Goal: Transaction & Acquisition: Purchase product/service

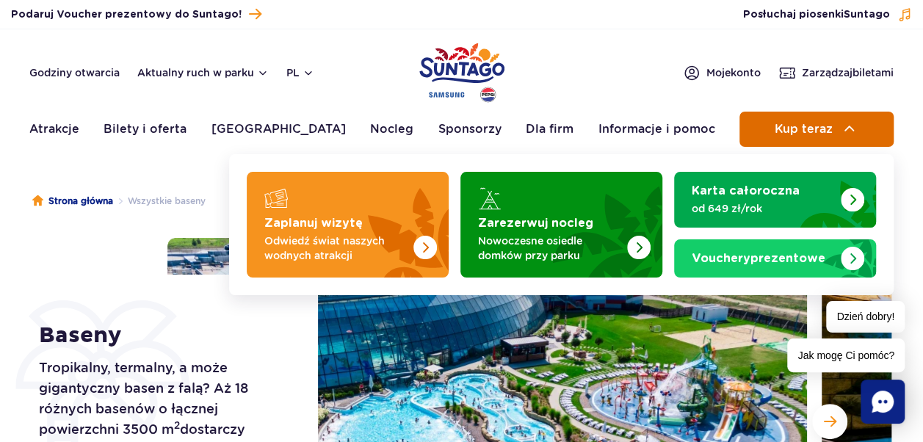
click at [804, 129] on span "Kup teraz" at bounding box center [803, 129] width 58 height 13
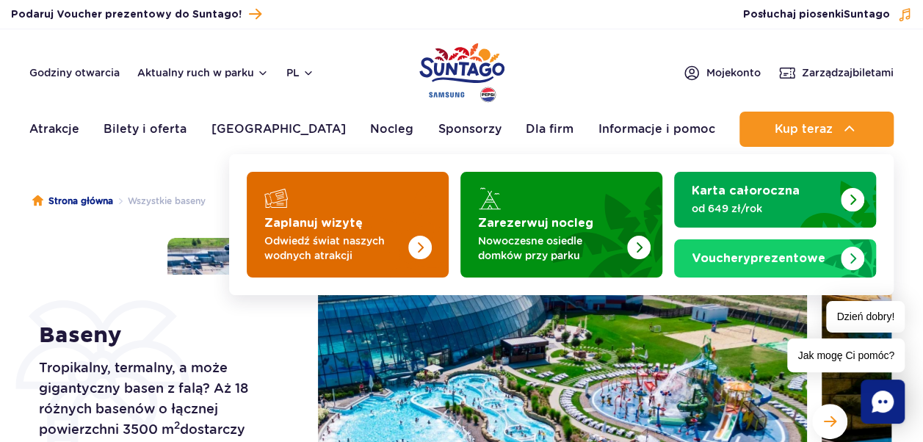
click at [355, 222] on strong "Zaplanuj wizytę" at bounding box center [313, 223] width 98 height 12
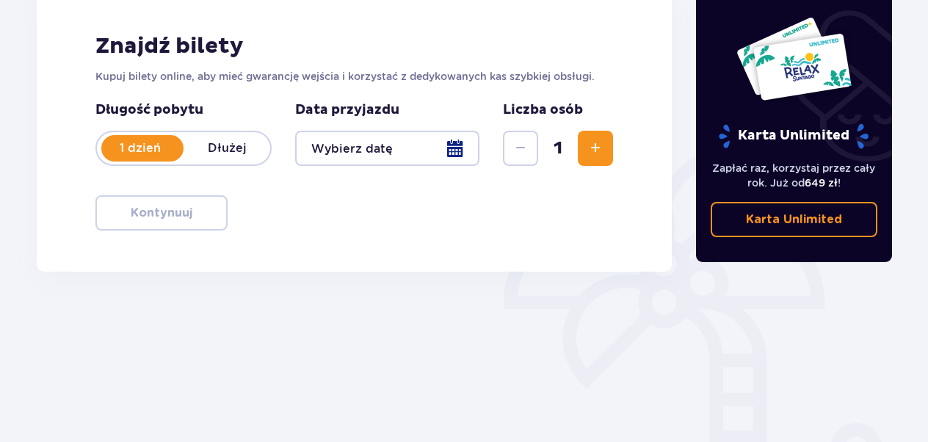
scroll to position [220, 0]
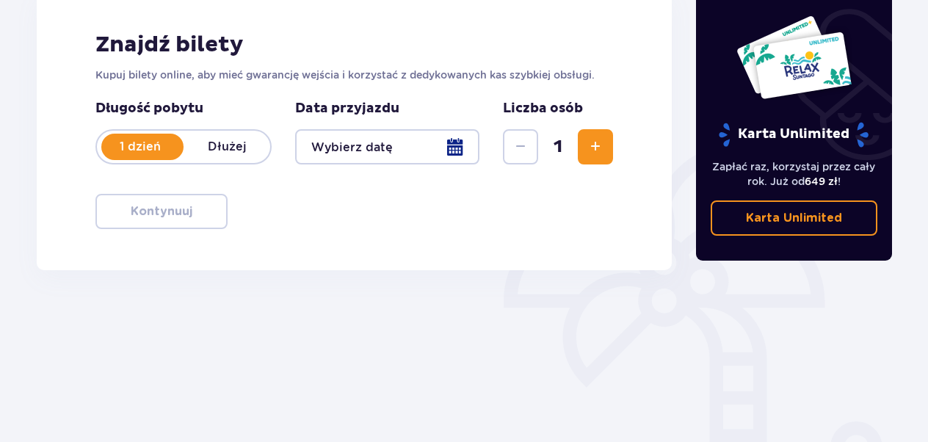
click at [451, 148] on div at bounding box center [387, 146] width 184 height 35
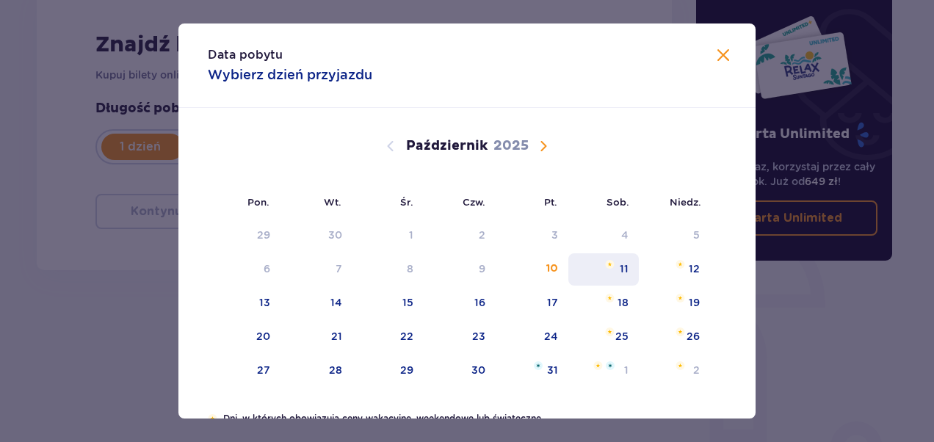
click at [620, 273] on div "11" at bounding box center [624, 268] width 9 height 15
type input "11.10.25"
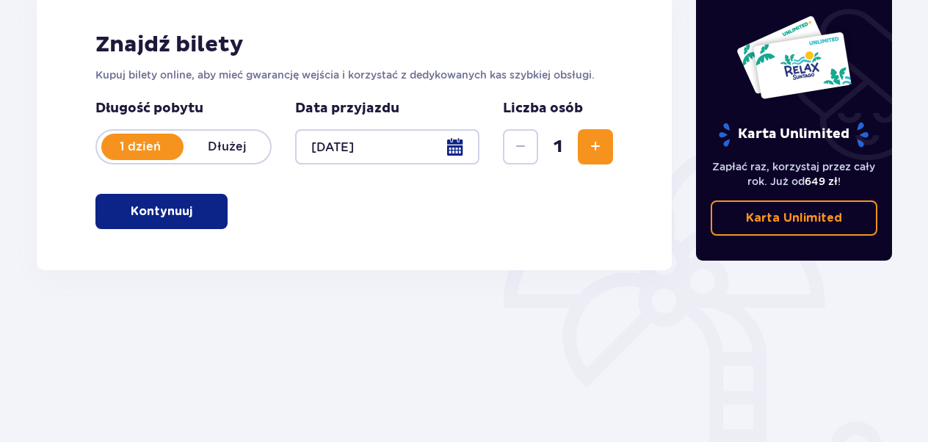
click at [589, 150] on span "Zwiększ" at bounding box center [596, 147] width 18 height 18
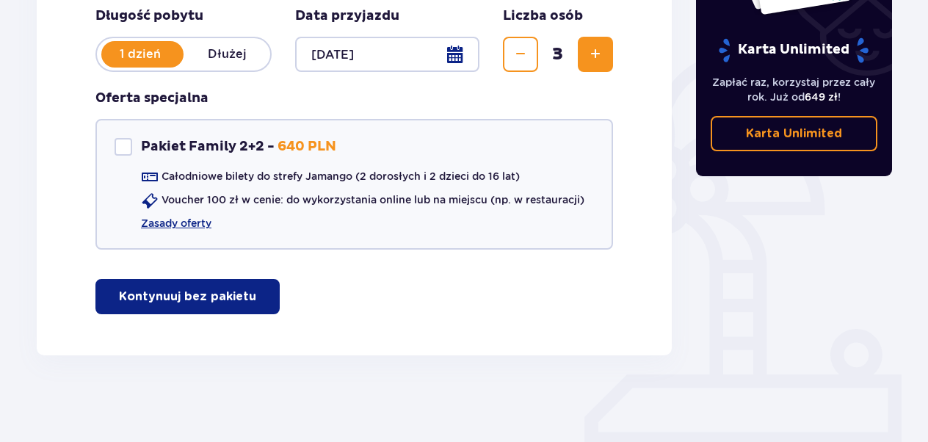
scroll to position [314, 0]
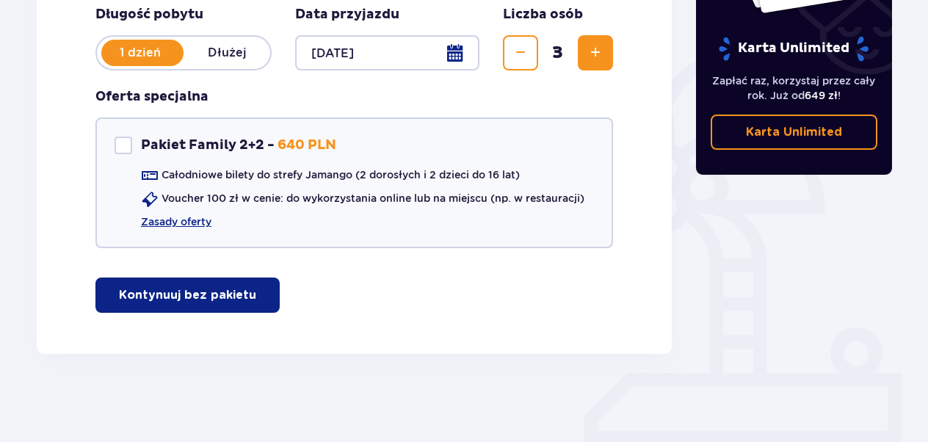
click at [200, 296] on p "Kontynuuj bez pakietu" at bounding box center [187, 295] width 137 height 16
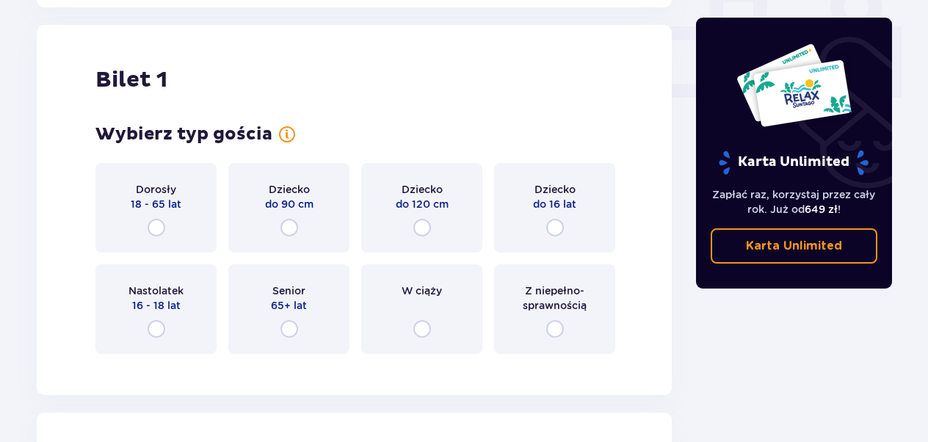
scroll to position [668, 0]
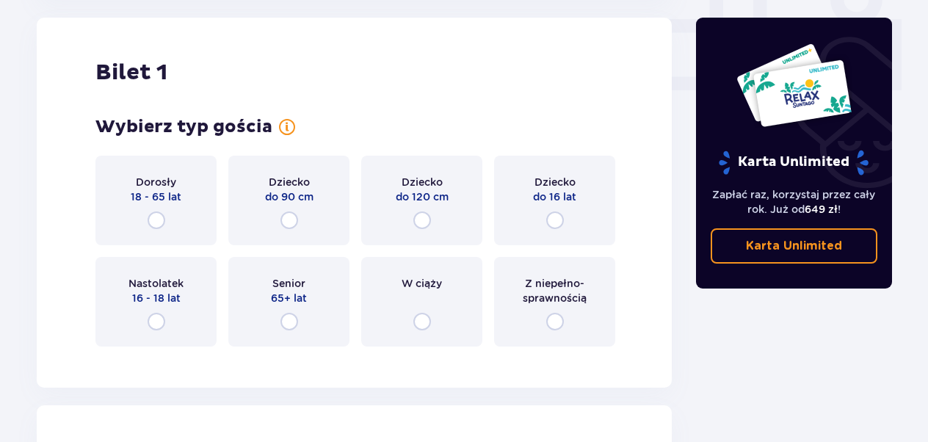
click at [153, 220] on input "radio" at bounding box center [157, 220] width 18 height 18
radio input "true"
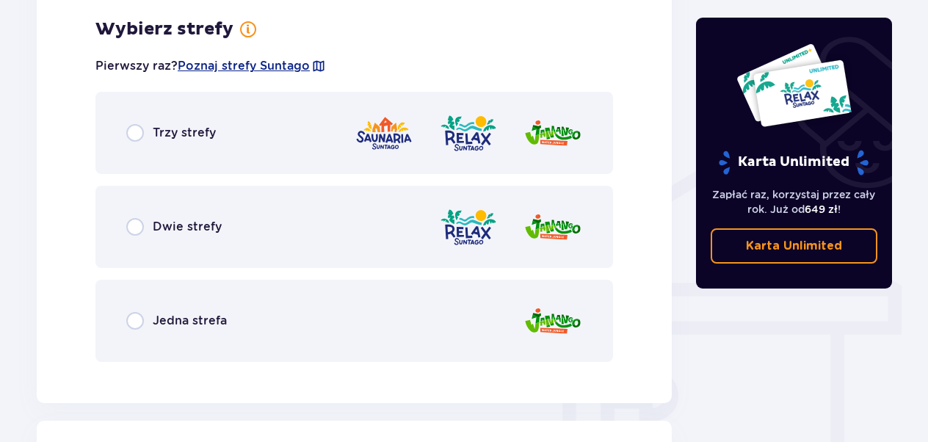
scroll to position [1027, 0]
click at [134, 133] on input "radio" at bounding box center [135, 132] width 18 height 18
radio input "true"
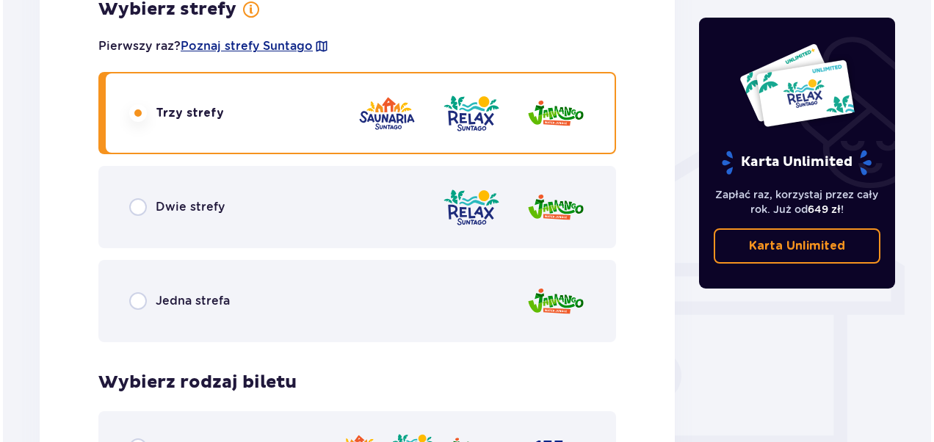
scroll to position [886, 0]
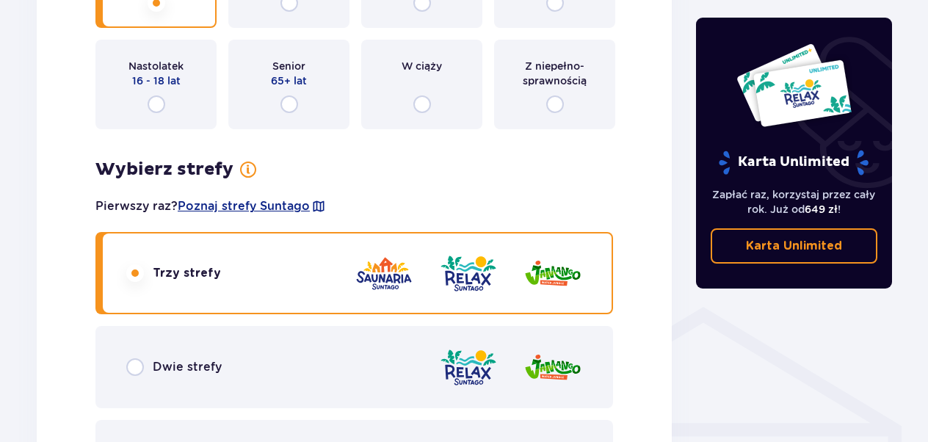
drag, startPoint x: 246, startPoint y: 203, endPoint x: 58, endPoint y: 195, distance: 188.2
click at [58, 195] on div "Bilet 1 Wybierz typ gościa dla biletu o numerze 1 Dorosły 18 - 65 lat Dziecko d…" at bounding box center [354, 382] width 635 height 1165
drag, startPoint x: 286, startPoint y: 206, endPoint x: 260, endPoint y: 206, distance: 25.7
click at [260, 206] on span "Poznaj strefy Suntago" at bounding box center [244, 206] width 132 height 16
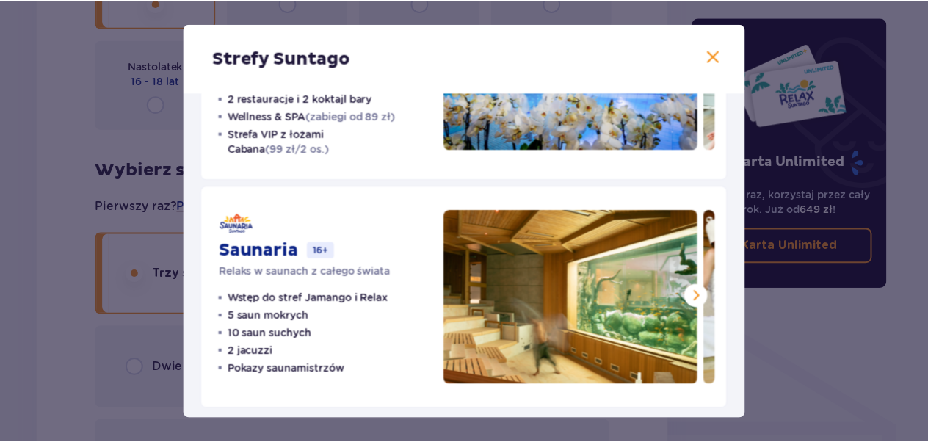
scroll to position [401, 0]
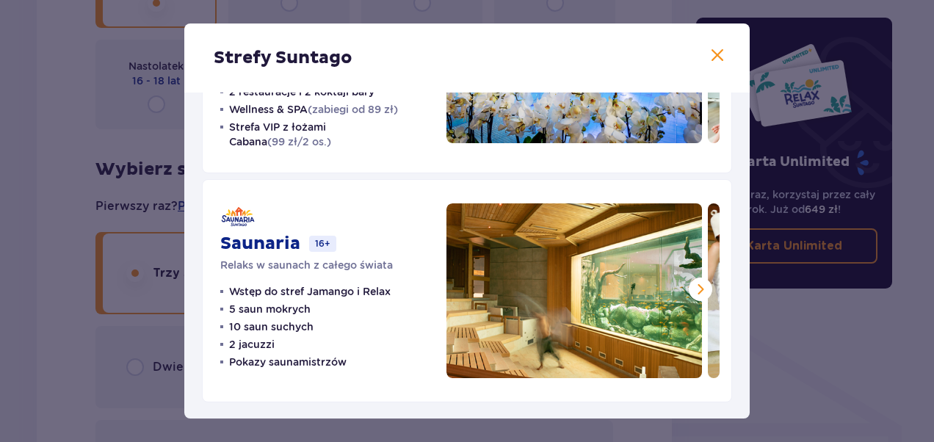
click at [42, 245] on div "Strefy Suntago Jamango Wodna rozrywka dla całej rodziny 35 zjeżdżalni 7 basenów…" at bounding box center [467, 221] width 934 height 442
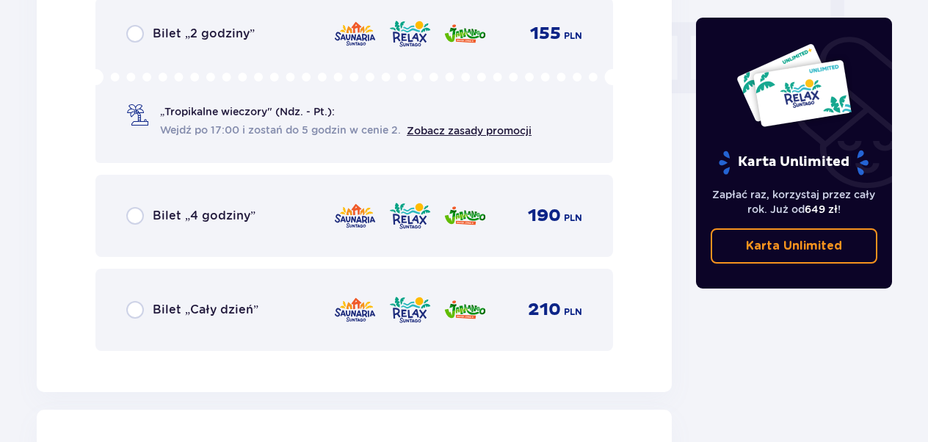
scroll to position [1473, 0]
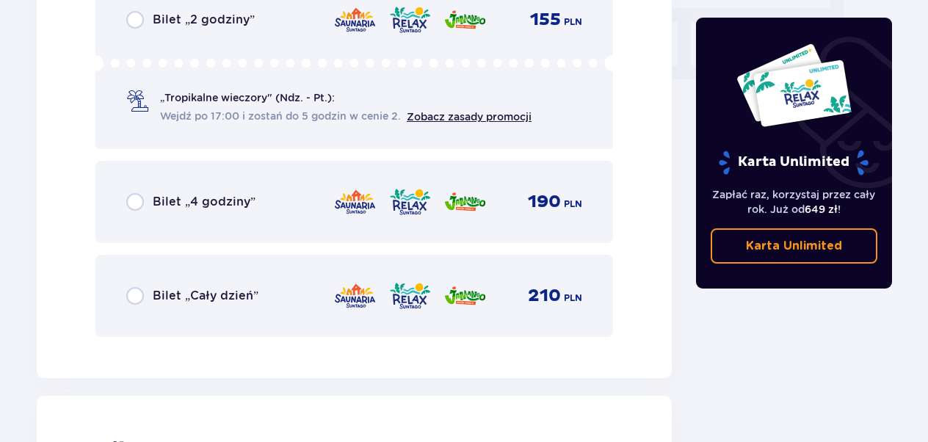
click at [129, 297] on input "radio" at bounding box center [135, 296] width 18 height 18
radio input "true"
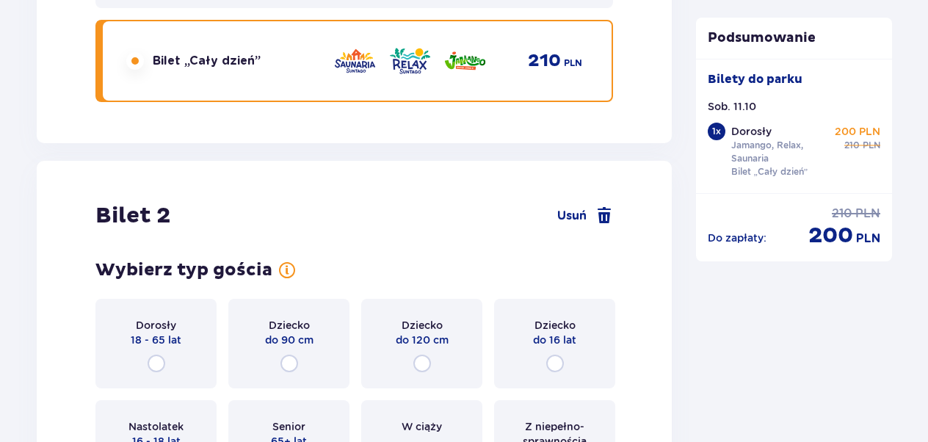
scroll to position [1778, 0]
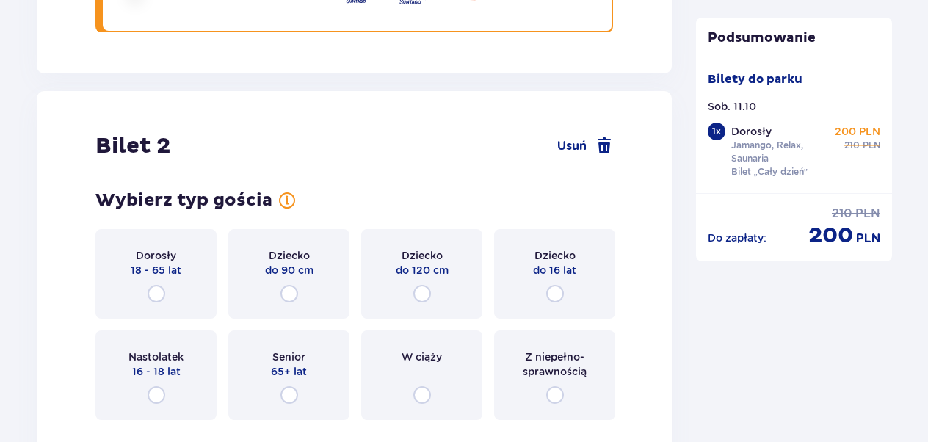
click at [156, 291] on input "radio" at bounding box center [157, 294] width 18 height 18
radio input "true"
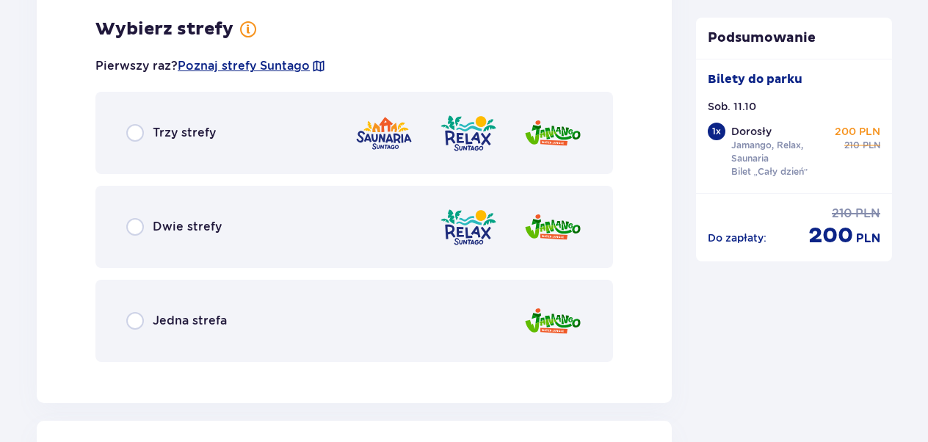
scroll to position [2210, 0]
click at [137, 134] on input "radio" at bounding box center [135, 132] width 18 height 18
radio input "true"
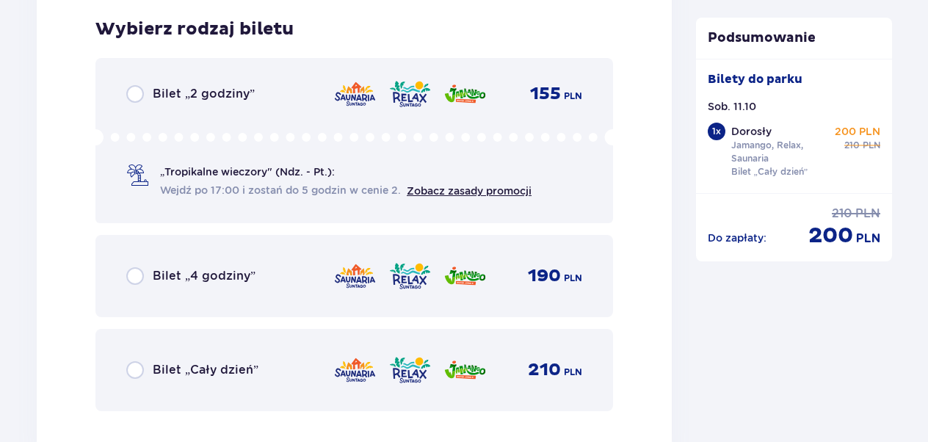
scroll to position [2583, 0]
click at [141, 370] on input "radio" at bounding box center [135, 370] width 18 height 18
radio input "true"
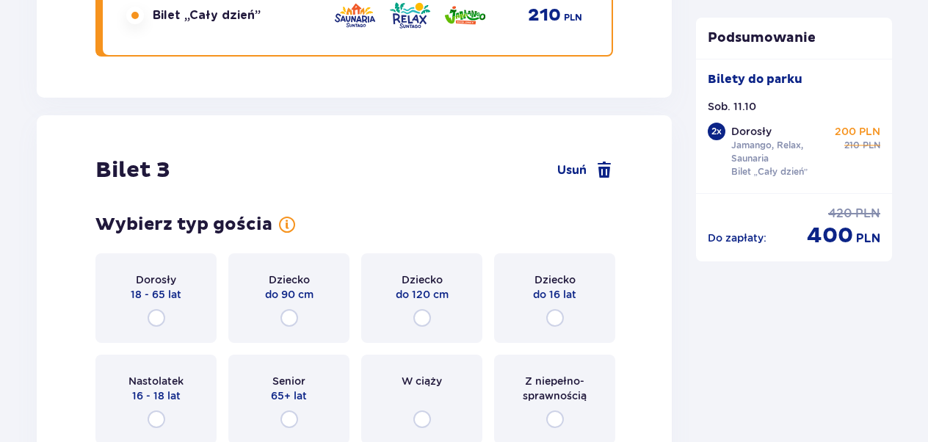
scroll to position [3034, 0]
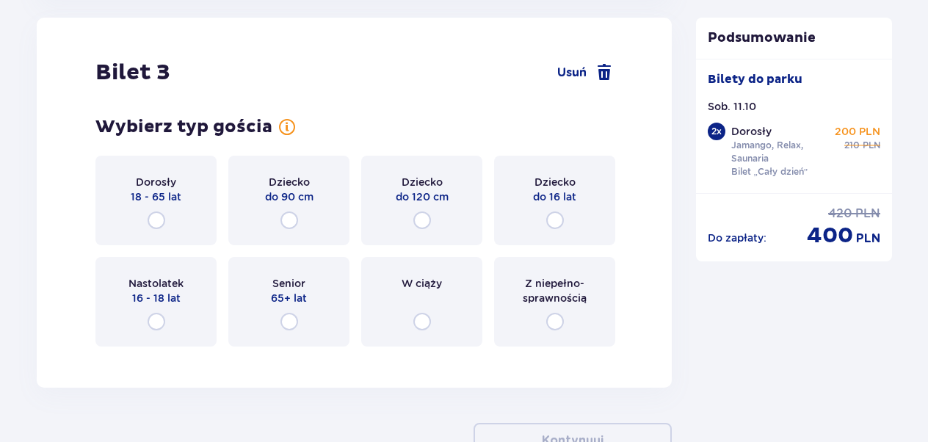
click at [155, 214] on input "radio" at bounding box center [157, 220] width 18 height 18
radio input "true"
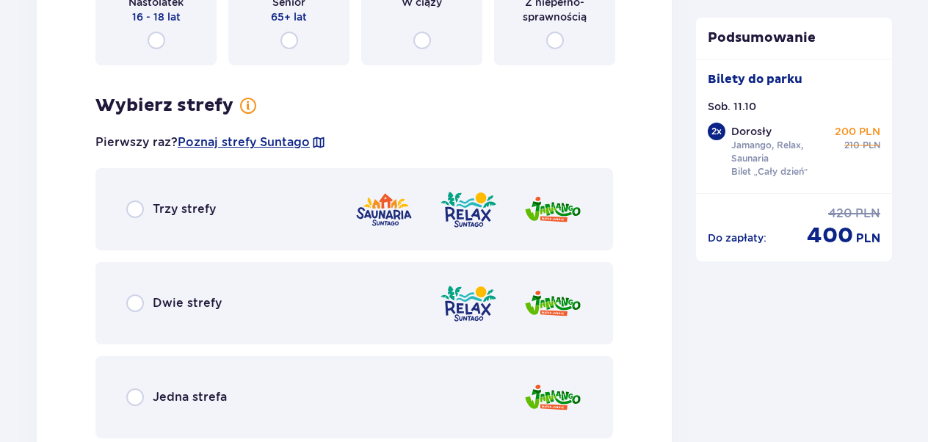
scroll to position [3319, 0]
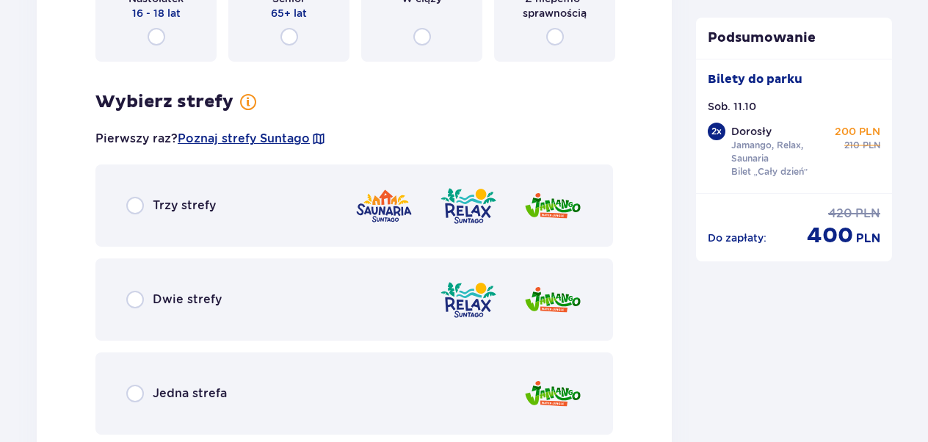
click at [132, 206] on input "radio" at bounding box center [135, 206] width 18 height 18
radio input "true"
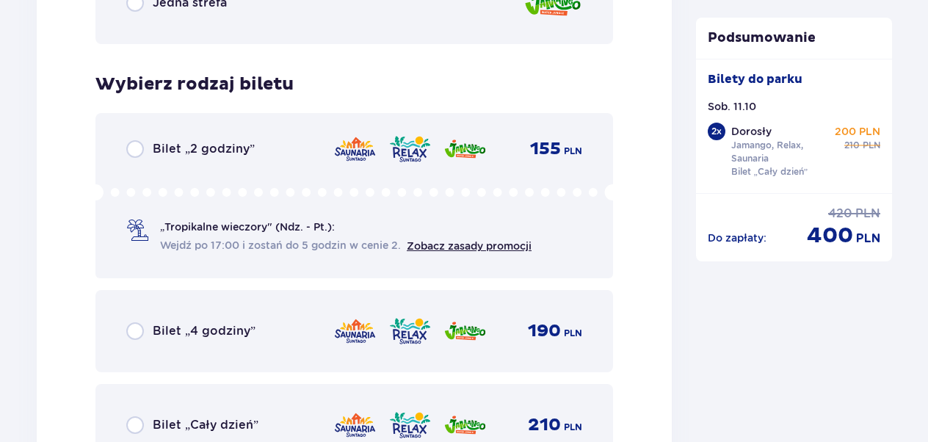
scroll to position [3765, 0]
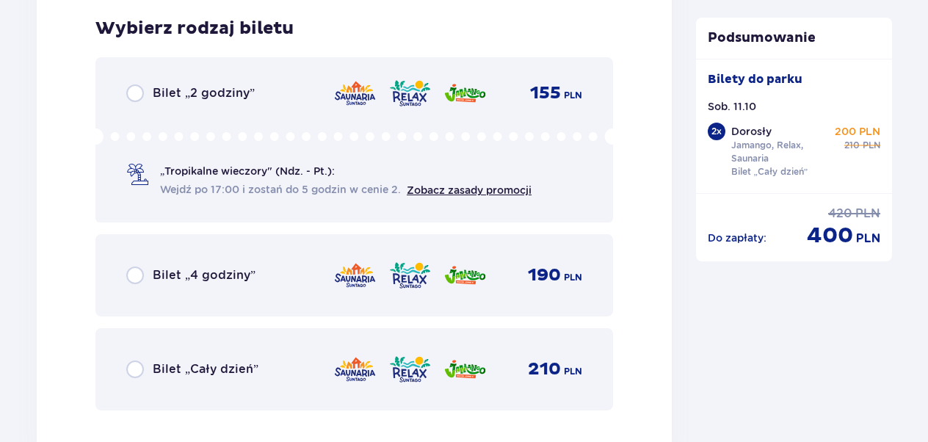
click at [139, 367] on input "radio" at bounding box center [135, 370] width 18 height 18
radio input "true"
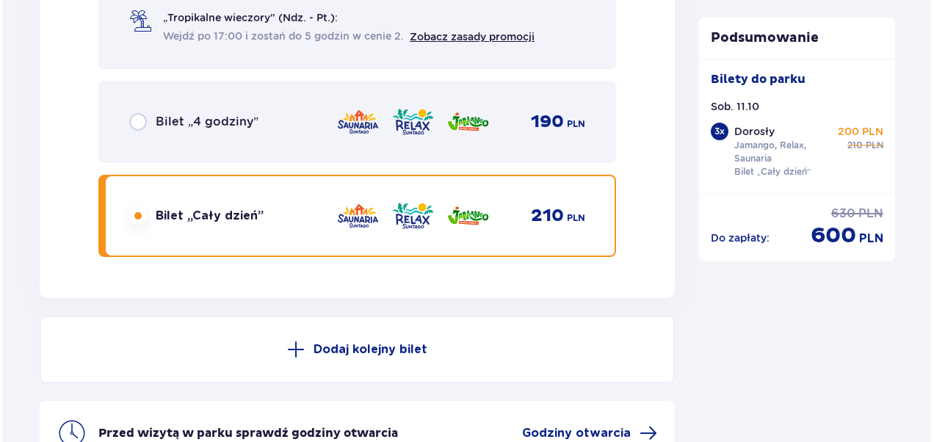
scroll to position [4083, 0]
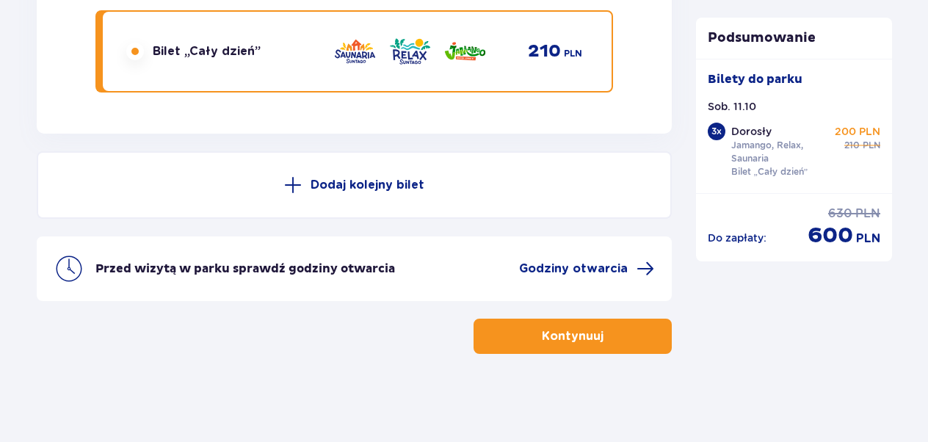
drag, startPoint x: 628, startPoint y: 337, endPoint x: 536, endPoint y: 427, distance: 128.3
drag, startPoint x: 594, startPoint y: 267, endPoint x: 356, endPoint y: 333, distance: 246.9
click at [356, 333] on div "Kontynuuj" at bounding box center [354, 336] width 635 height 35
click at [555, 268] on span "Godziny otwarcia" at bounding box center [573, 269] width 109 height 16
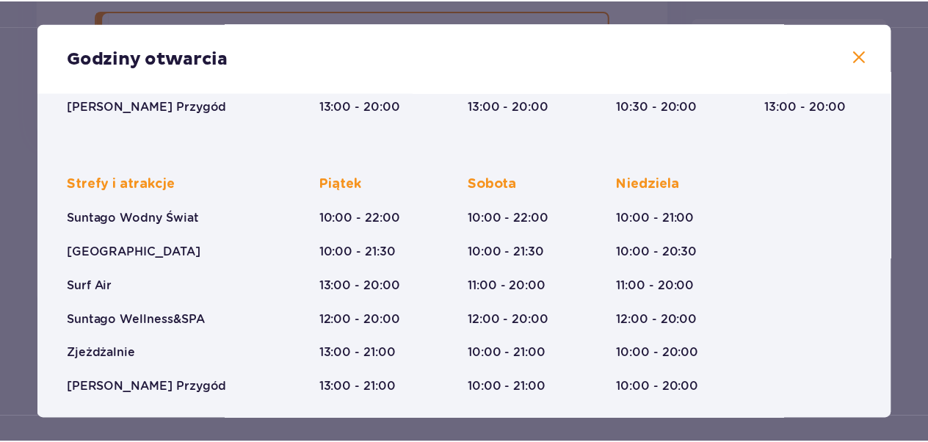
scroll to position [335, 0]
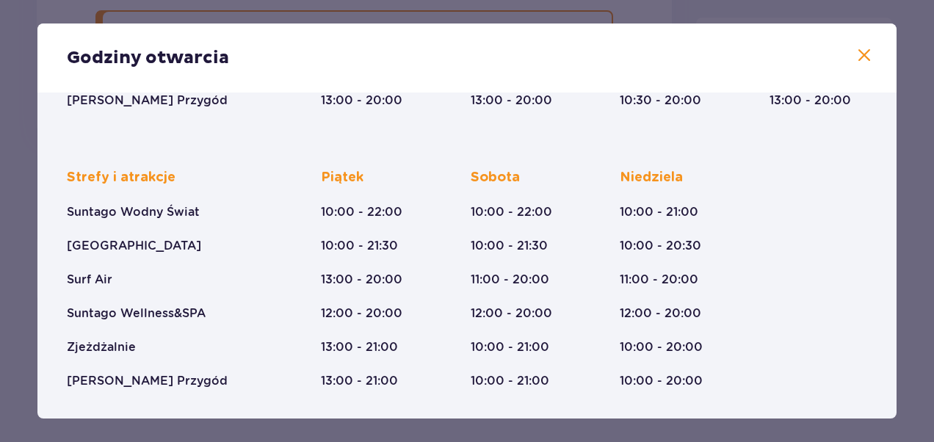
click at [856, 54] on span at bounding box center [864, 56] width 18 height 18
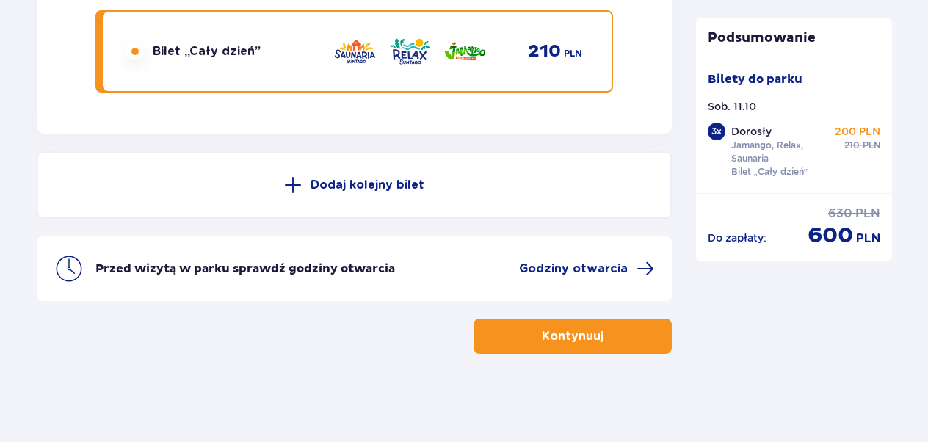
click at [631, 327] on button "Kontynuuj" at bounding box center [573, 336] width 198 height 35
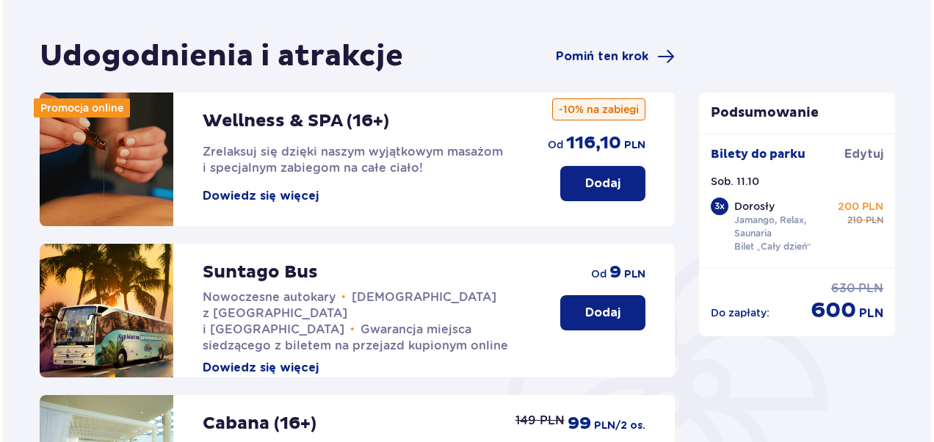
scroll to position [113, 0]
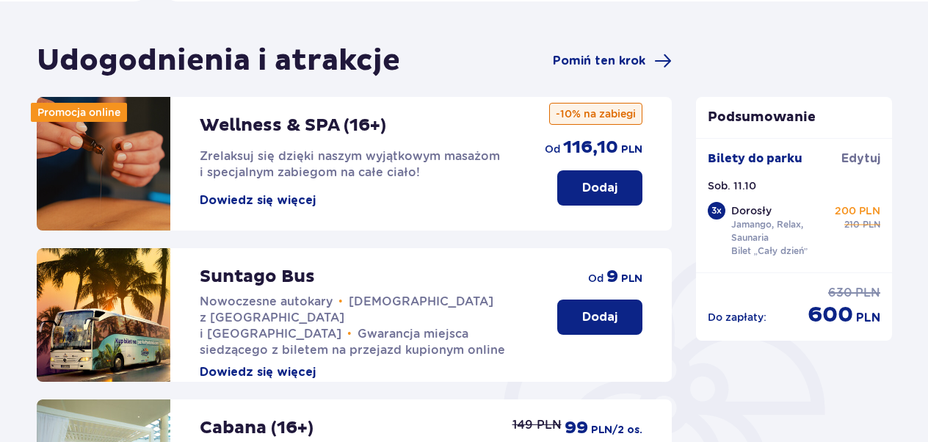
click at [269, 200] on button "Dowiedz się więcej" at bounding box center [258, 200] width 116 height 16
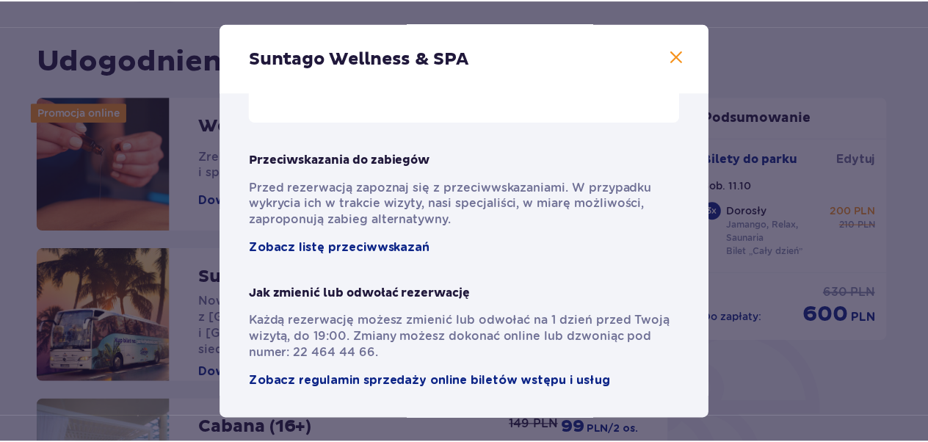
scroll to position [1146, 0]
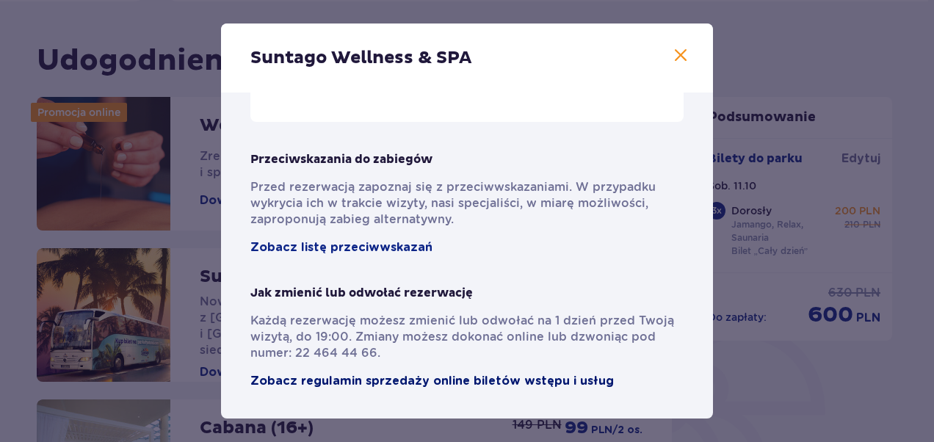
click at [485, 377] on span "Zobacz regulamin sprzedaży online biletów wstępu i usług" at bounding box center [431, 381] width 363 height 16
click at [677, 58] on span at bounding box center [681, 56] width 18 height 18
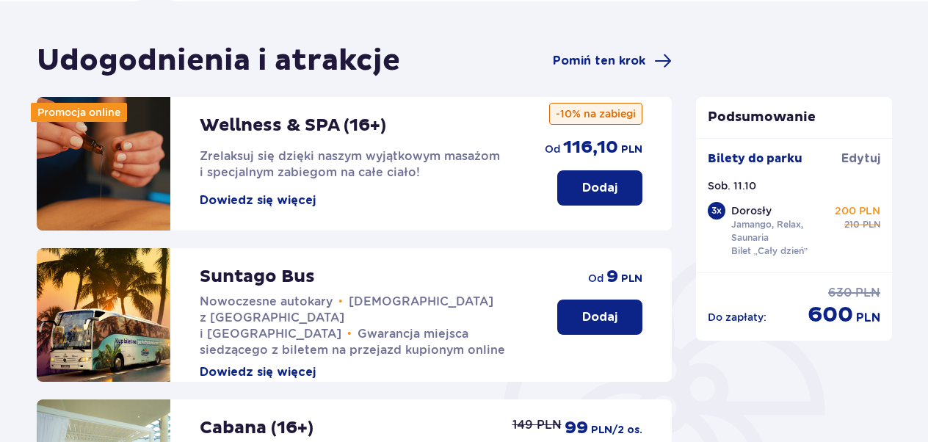
click at [595, 189] on p "Dodaj" at bounding box center [599, 188] width 35 height 16
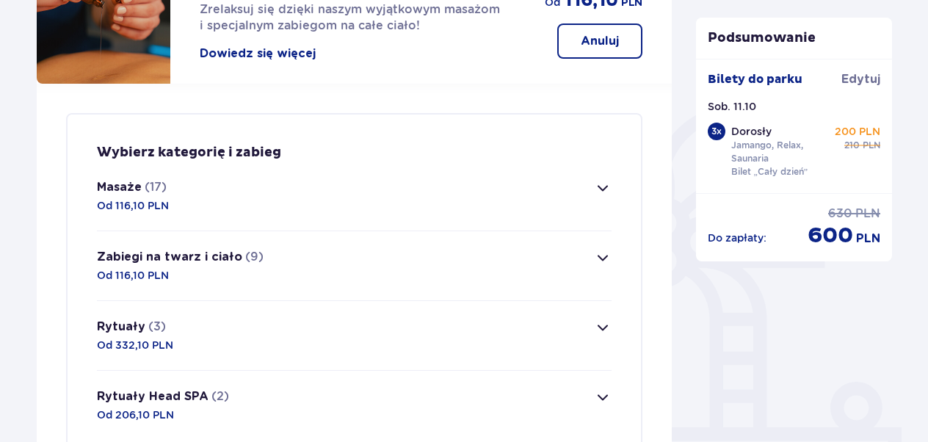
scroll to position [355, 0]
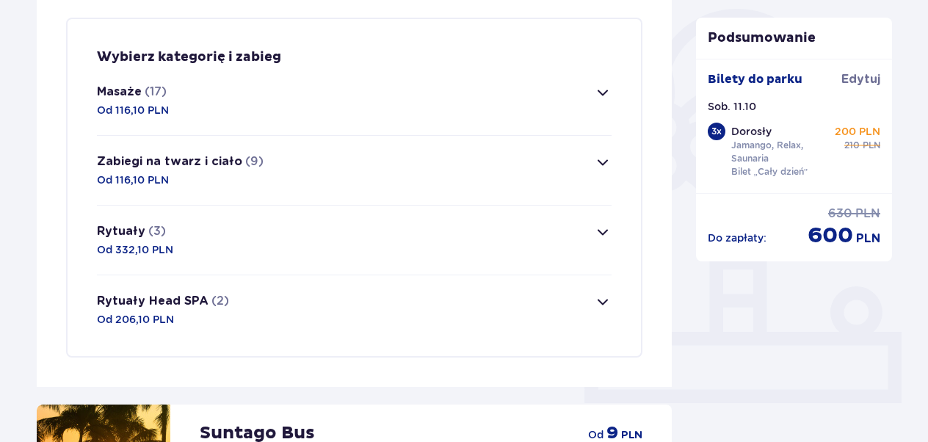
click at [596, 96] on span "button" at bounding box center [603, 93] width 18 height 18
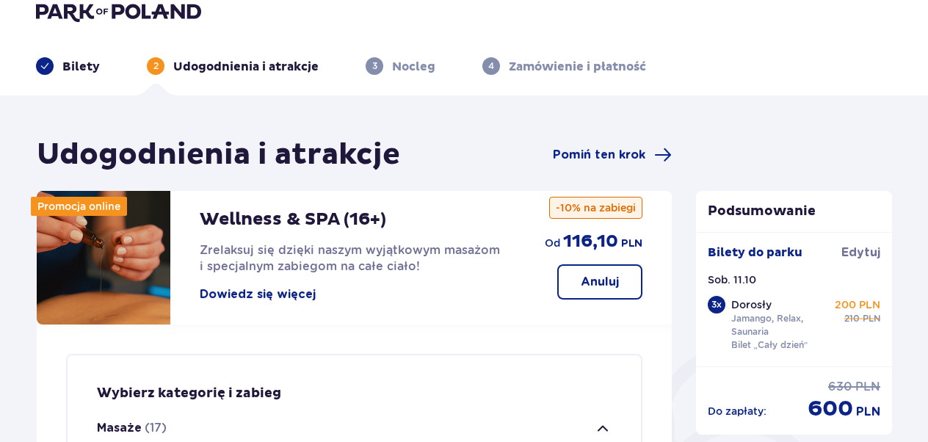
scroll to position [0, 0]
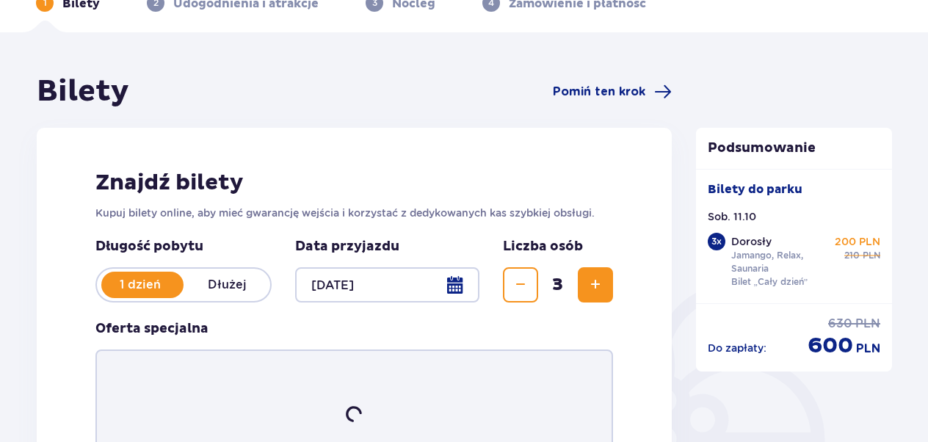
scroll to position [278, 0]
